Goal: Find specific page/section: Find specific page/section

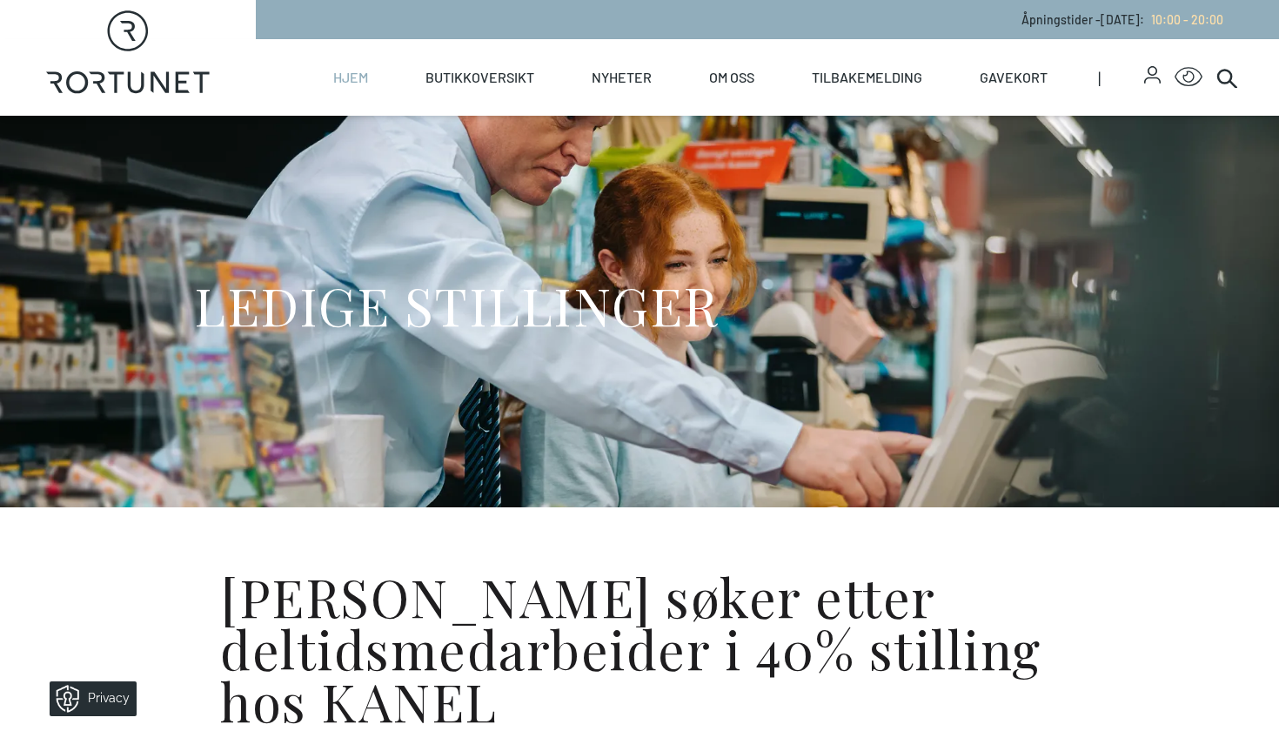
click at [345, 76] on link "Hjem" at bounding box center [350, 77] width 35 height 77
select select "NO"
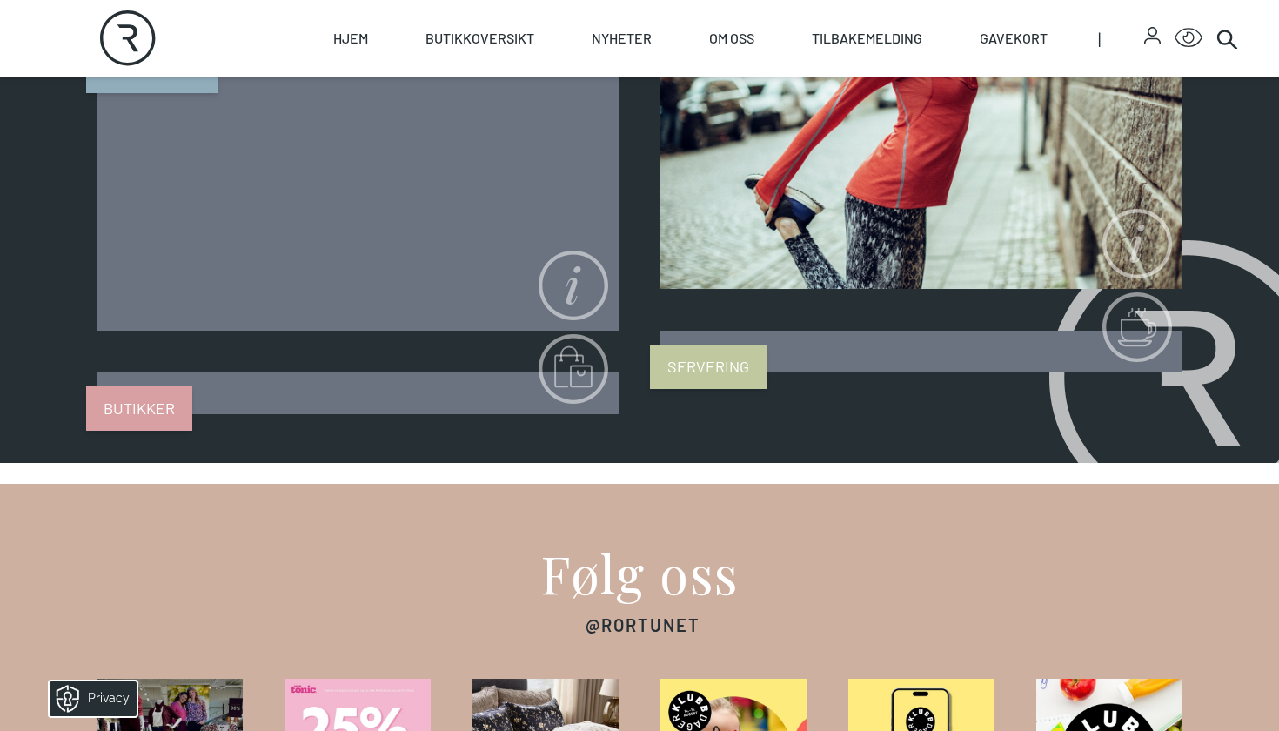
scroll to position [1399, 0]
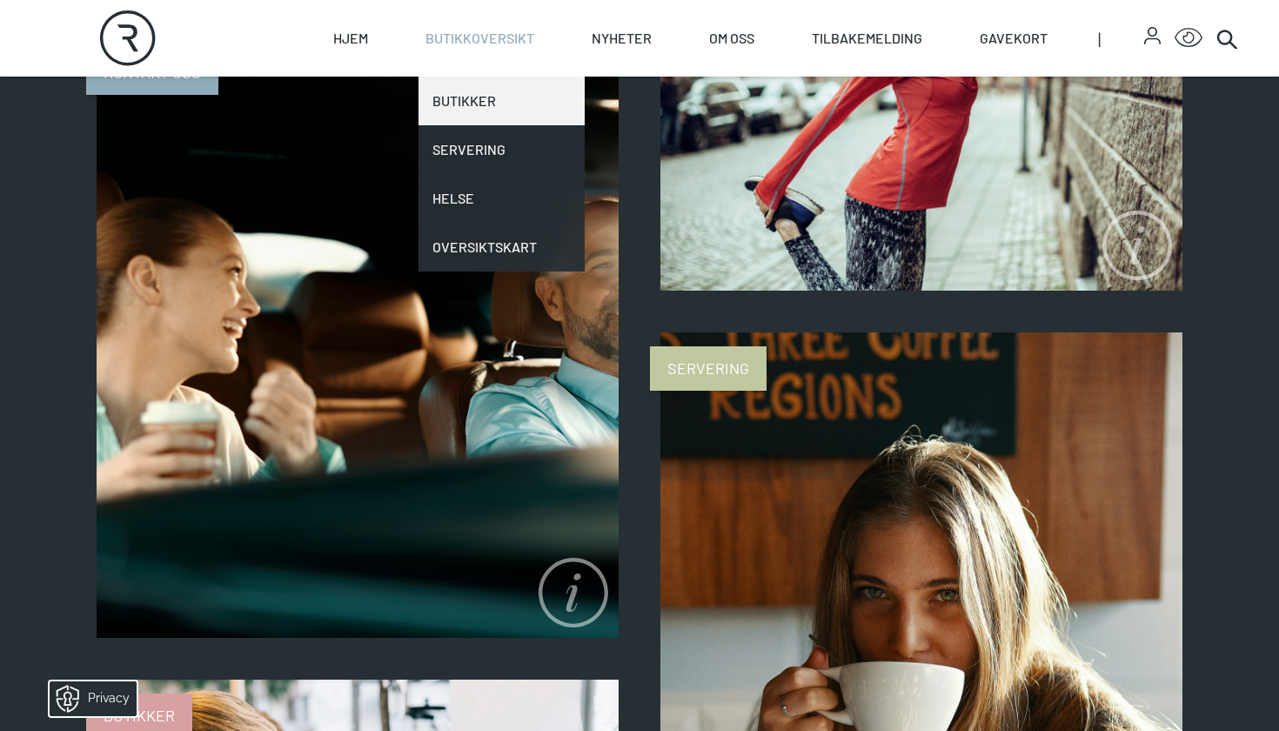
click at [492, 99] on link "Butikker" at bounding box center [501, 101] width 166 height 49
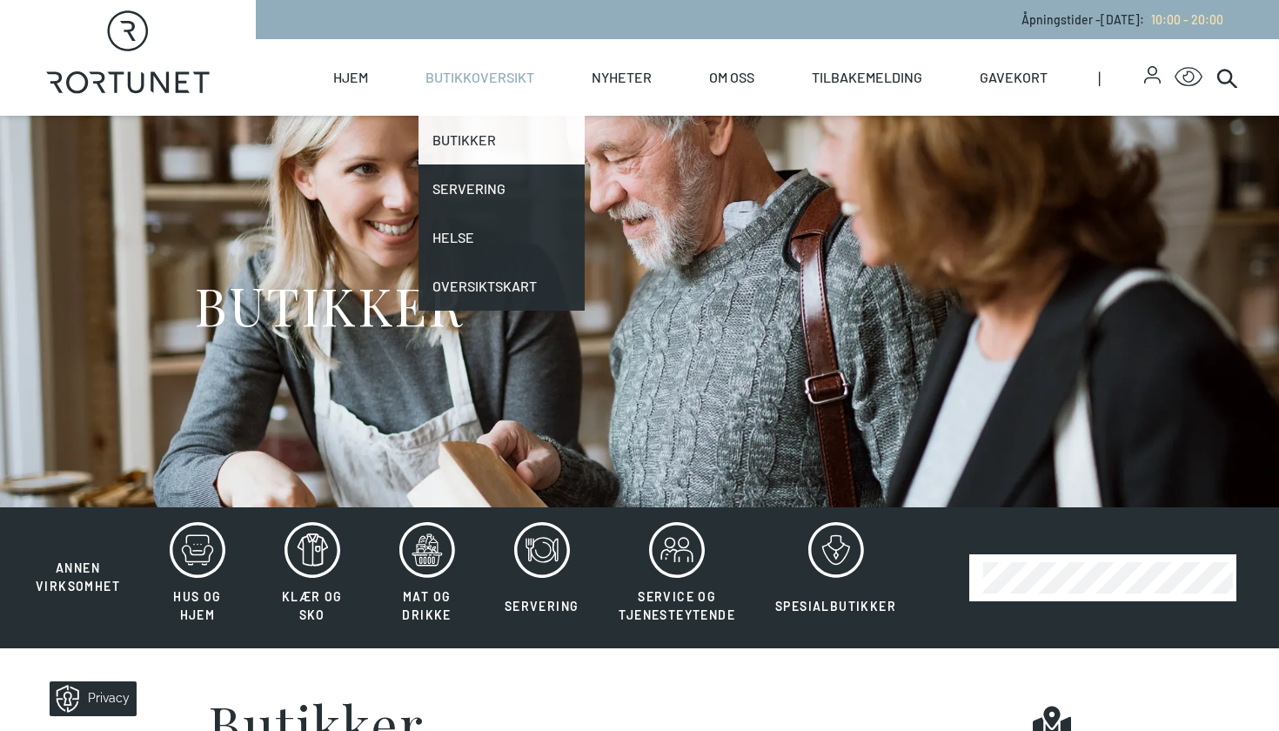
click at [532, 154] on link "Butikker" at bounding box center [501, 140] width 166 height 49
click at [465, 129] on link "Butikker" at bounding box center [501, 140] width 166 height 49
click at [539, 154] on link "Butikker" at bounding box center [501, 140] width 166 height 49
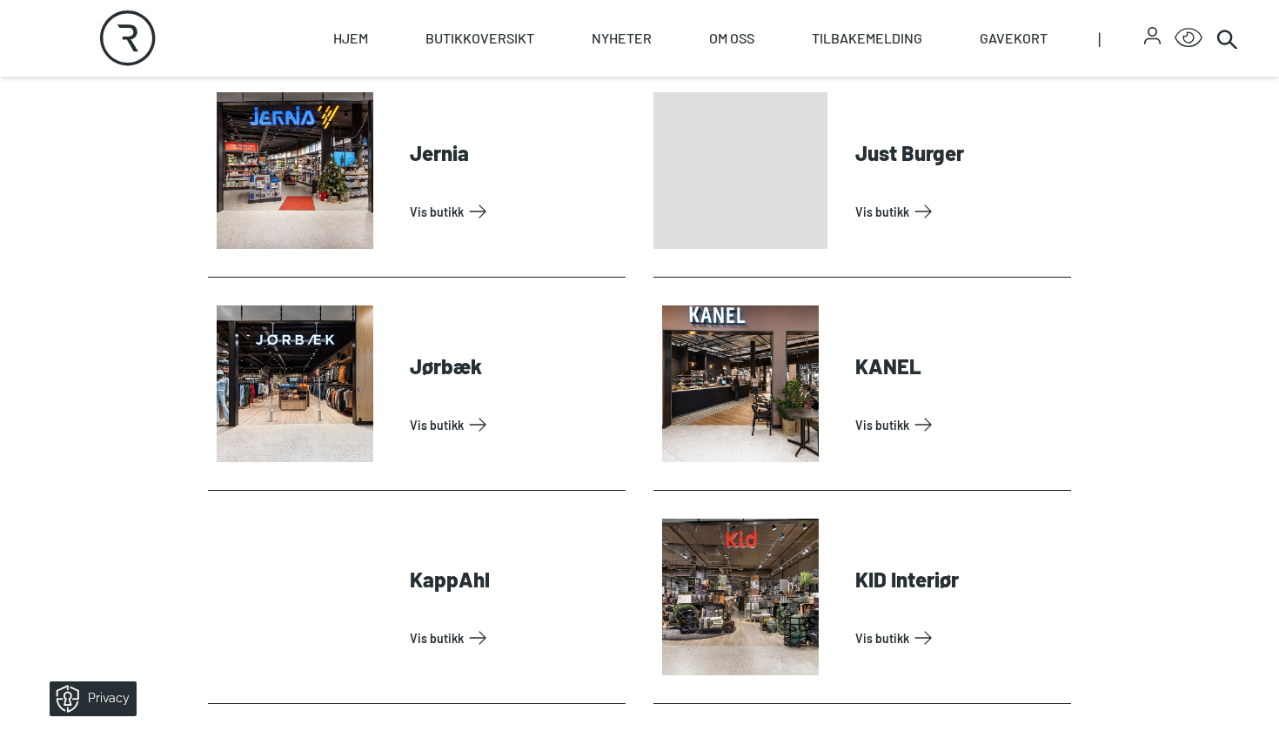
scroll to position [1821, 0]
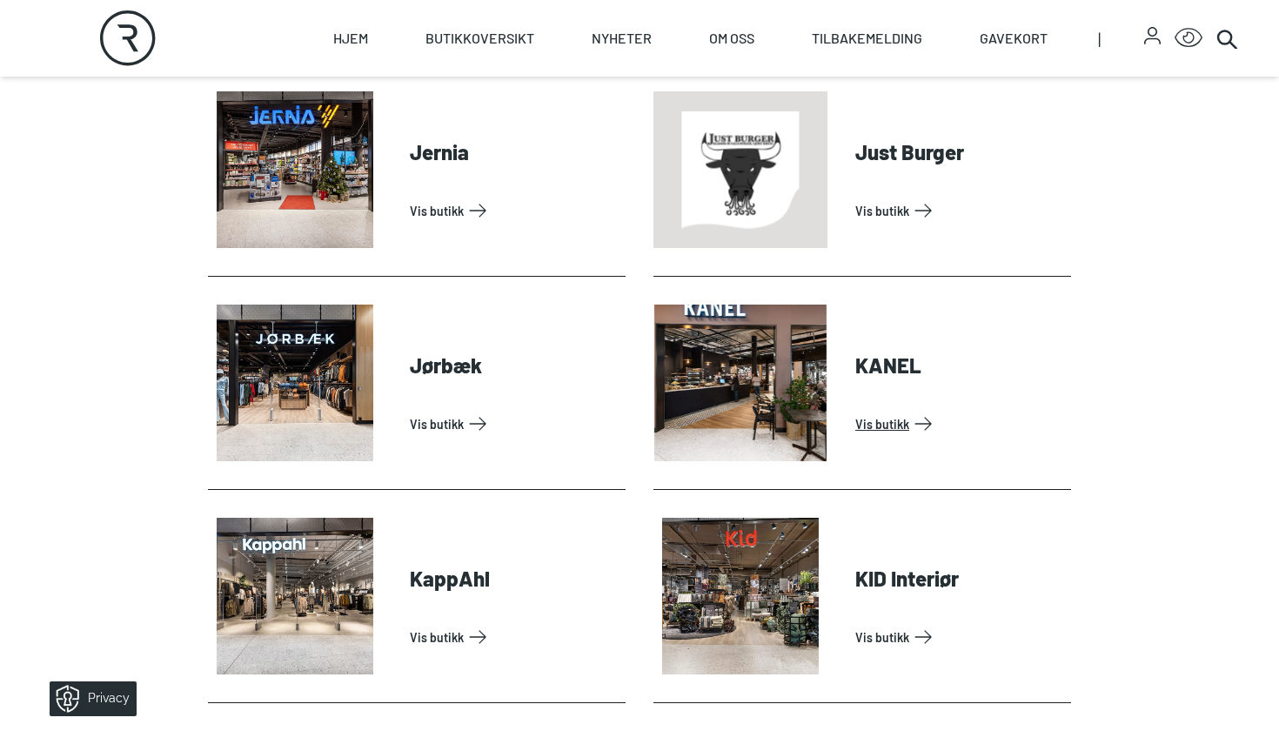
click at [855, 410] on link "Vis butikk" at bounding box center [959, 424] width 209 height 28
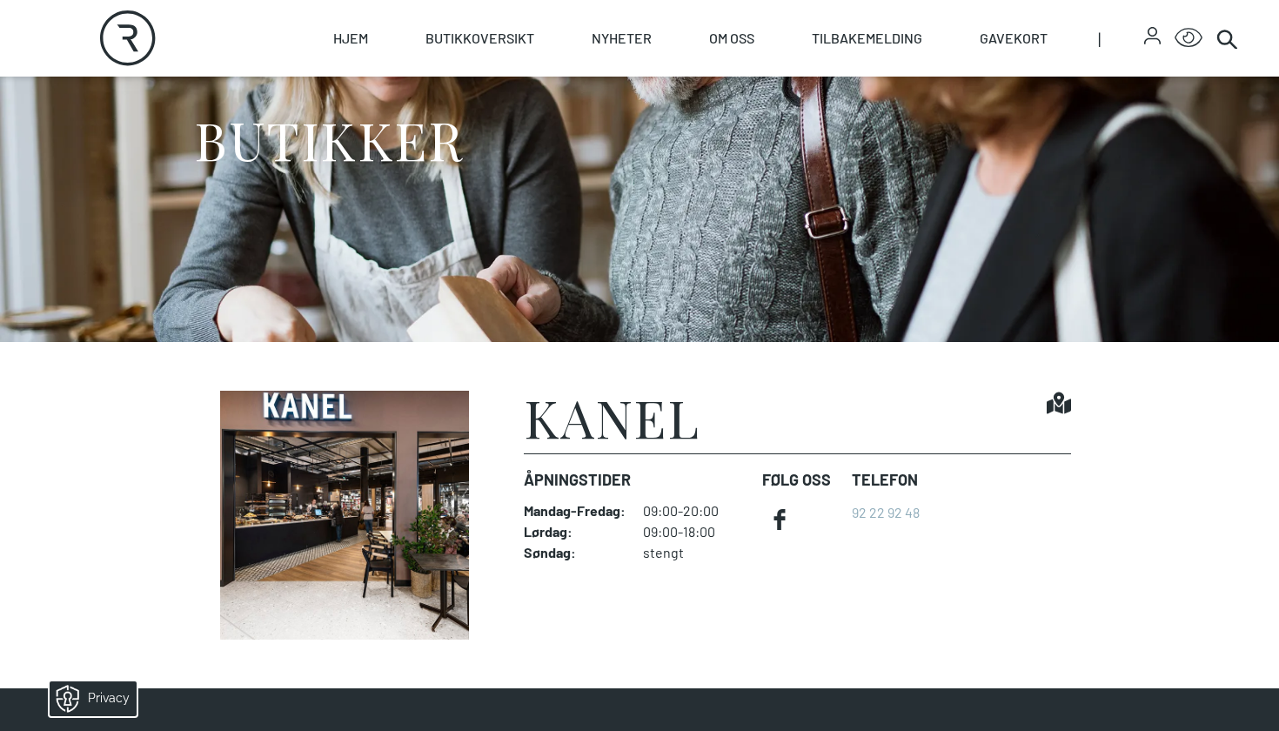
scroll to position [166, 0]
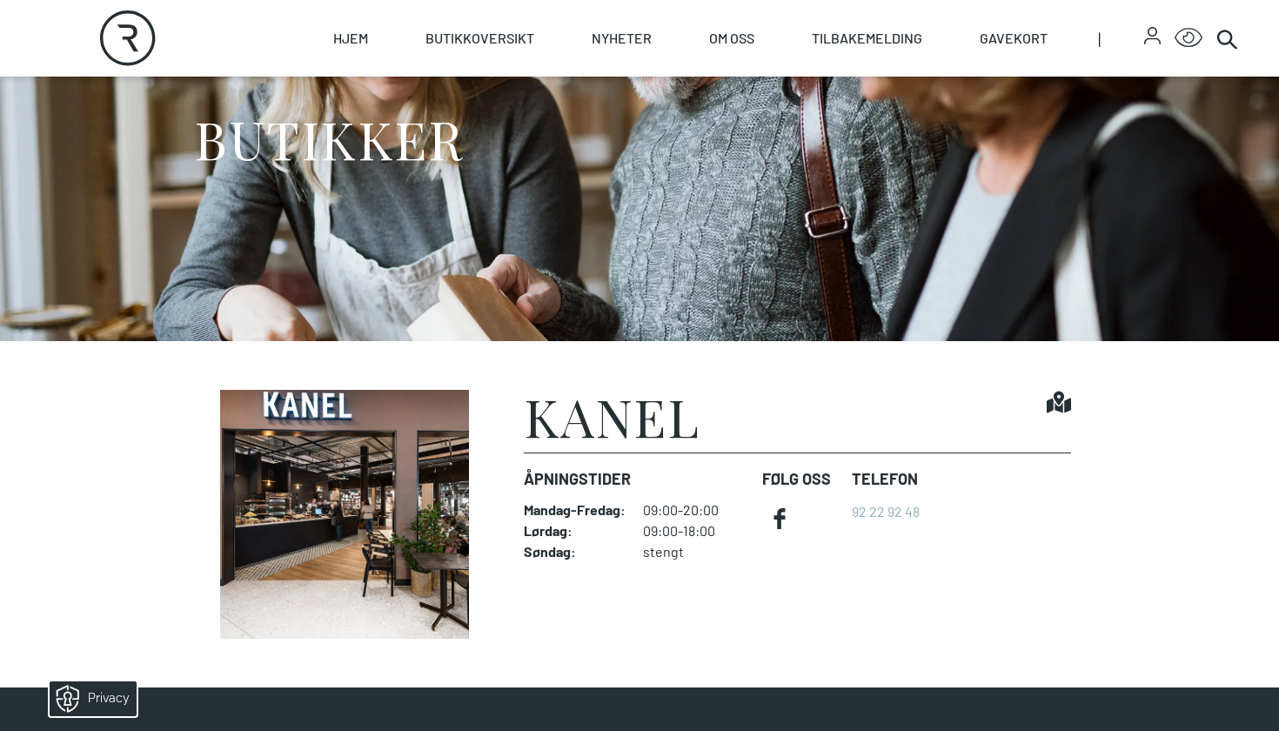
click at [1063, 400] on icon "Find it!" at bounding box center [1059, 402] width 24 height 24
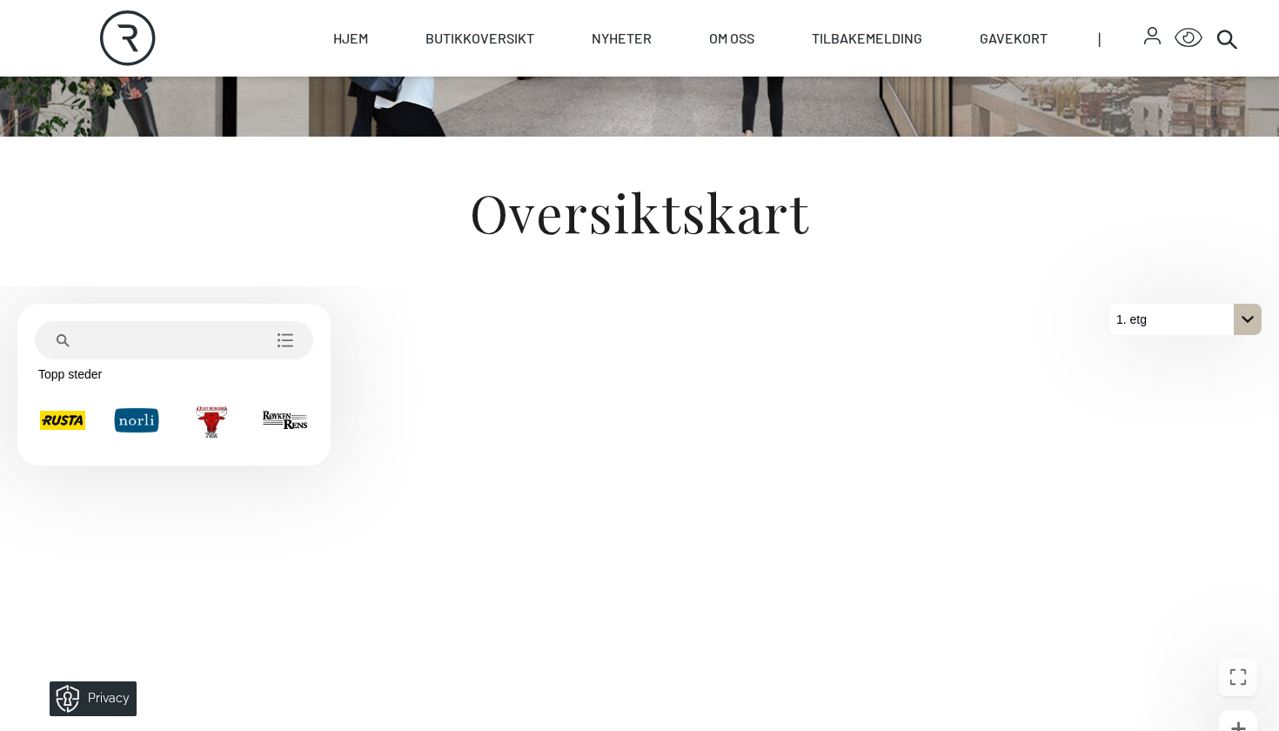
scroll to position [371, 0]
